Goal: Task Accomplishment & Management: Manage account settings

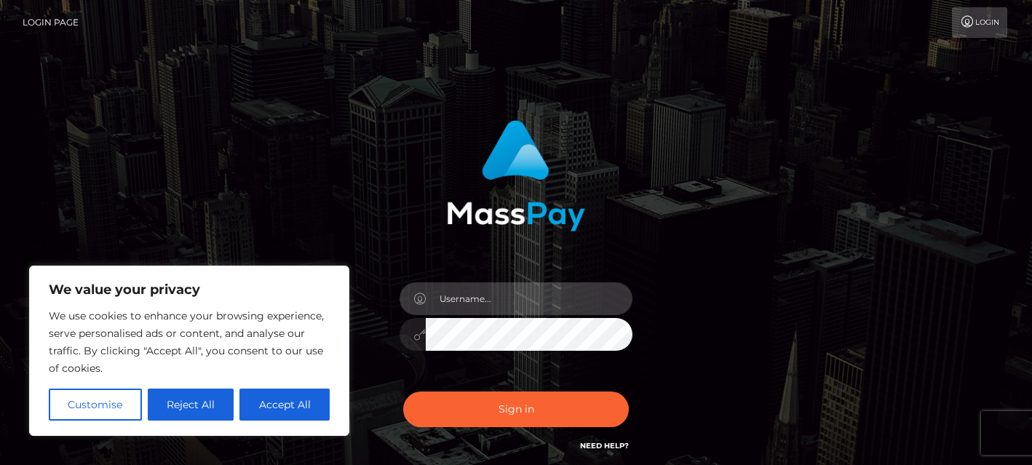
type input "[EMAIL_ADDRESS][DOMAIN_NAME]"
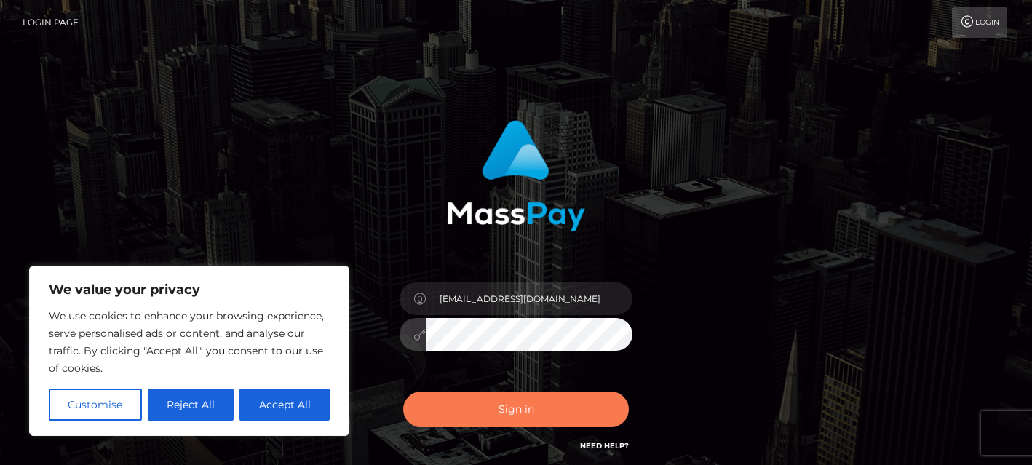
click at [557, 410] on button "Sign in" at bounding box center [516, 410] width 226 height 36
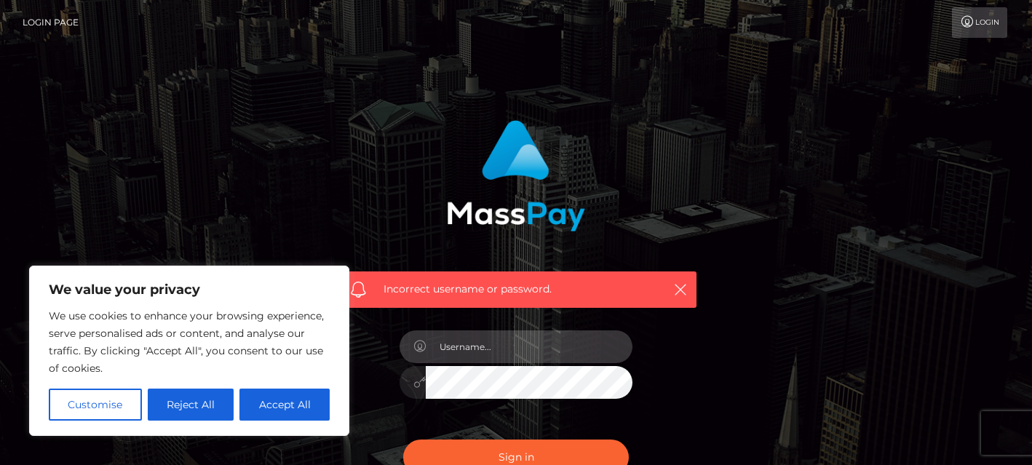
type input "[EMAIL_ADDRESS][DOMAIN_NAME]"
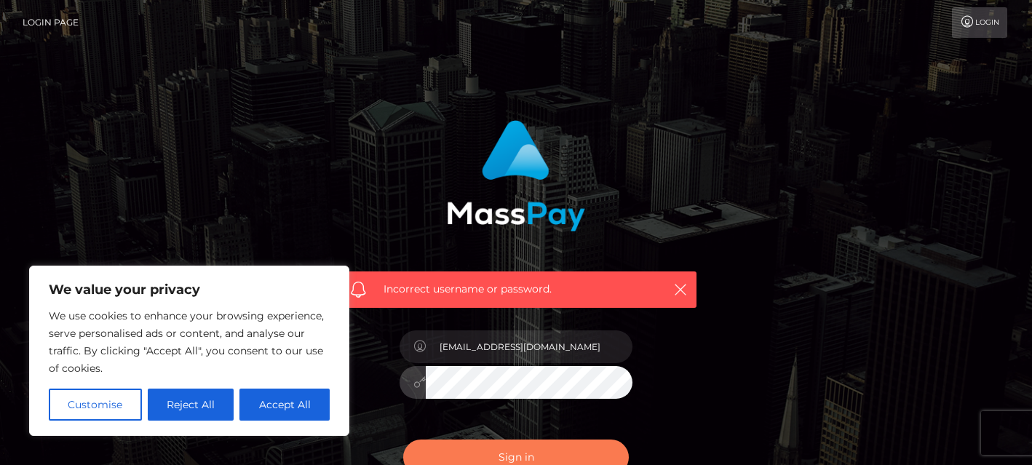
click at [525, 451] on button "Sign in" at bounding box center [516, 458] width 226 height 36
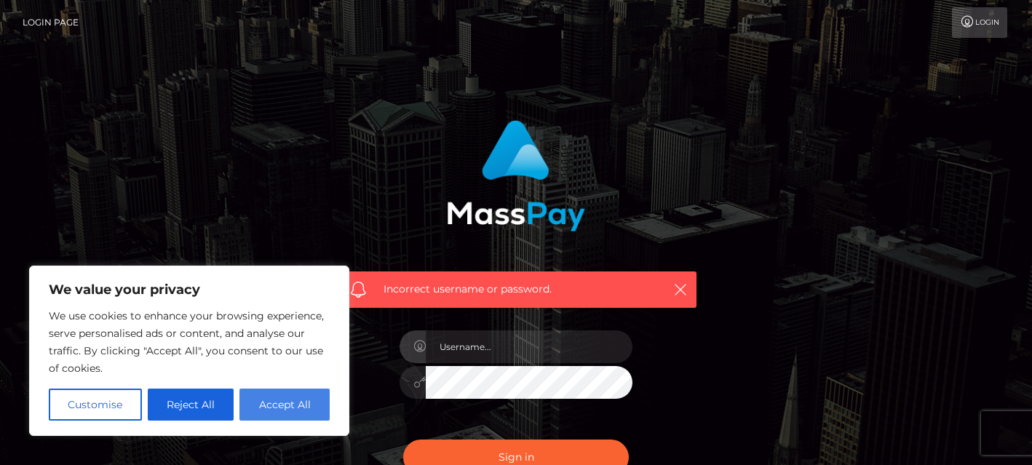
click at [270, 405] on button "Accept All" at bounding box center [284, 405] width 90 height 32
checkbox input "true"
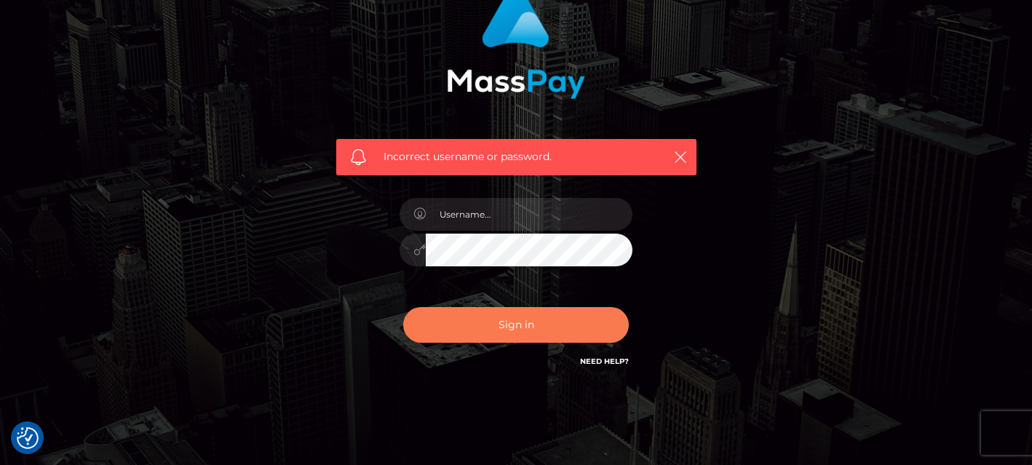
scroll to position [135, 0]
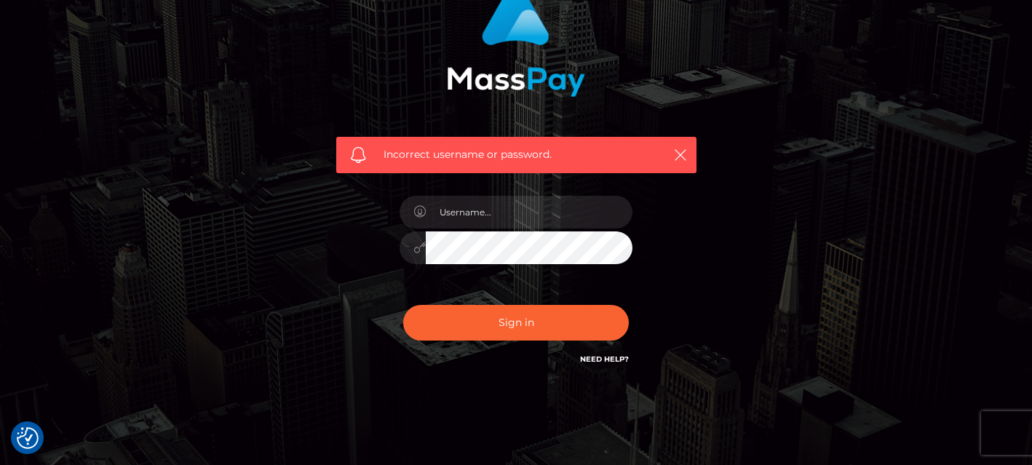
click at [596, 359] on link "Need Help?" at bounding box center [604, 358] width 49 height 9
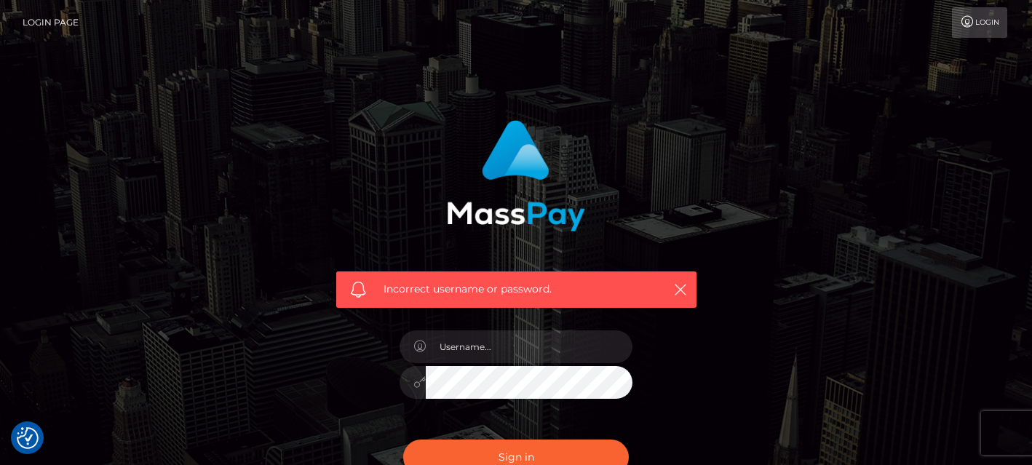
scroll to position [0, 0]
click at [982, 23] on link "Login" at bounding box center [979, 22] width 55 height 31
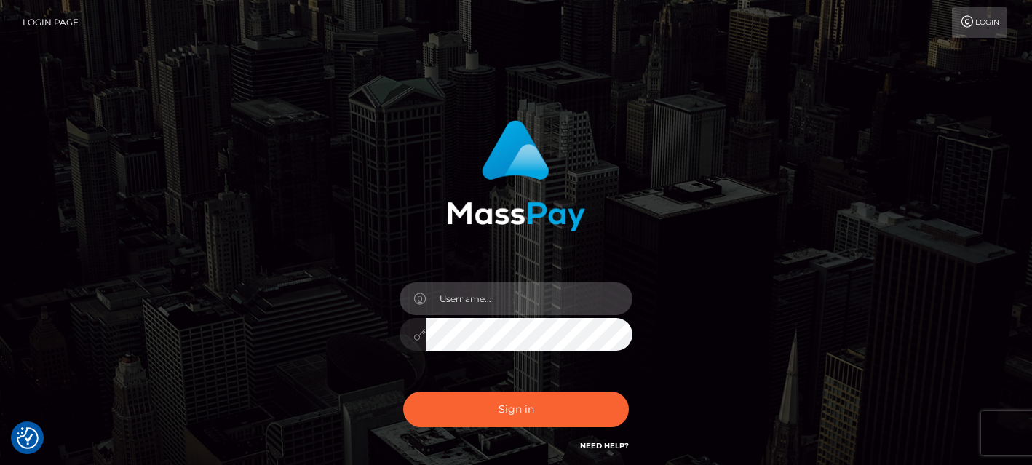
type input "[EMAIL_ADDRESS][DOMAIN_NAME]"
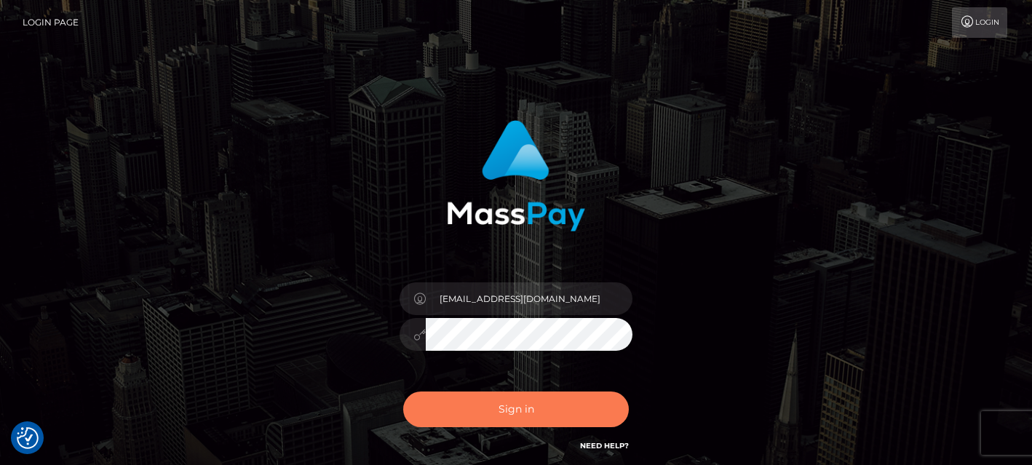
click at [587, 402] on button "Sign in" at bounding box center [516, 410] width 226 height 36
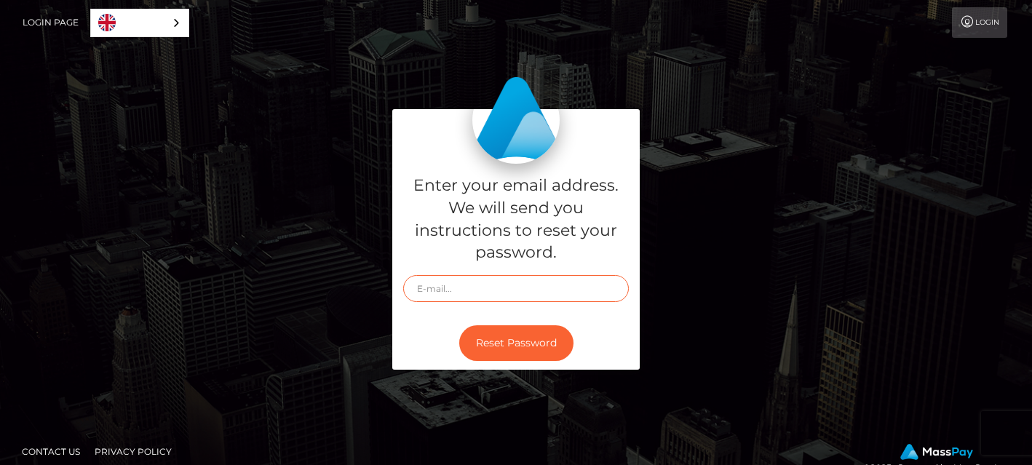
type input "[EMAIL_ADDRESS][DOMAIN_NAME]"
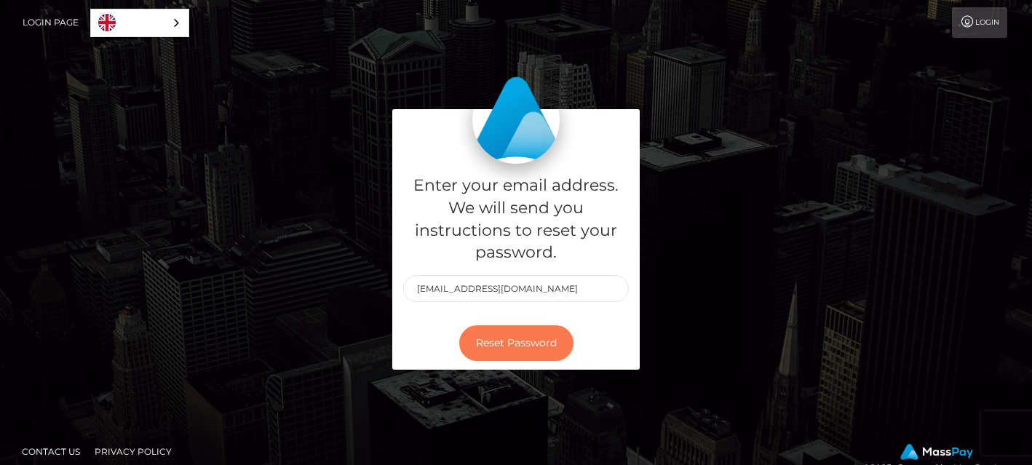
click at [515, 340] on button "Reset Password" at bounding box center [516, 343] width 114 height 36
